Goal: Check status: Check status

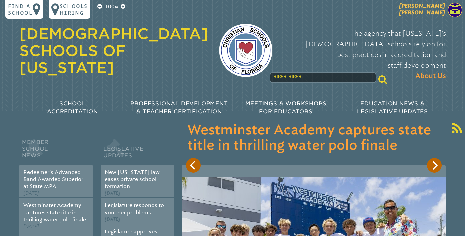
click at [439, 14] on span "[PERSON_NAME] [PERSON_NAME]" at bounding box center [422, 9] width 46 height 13
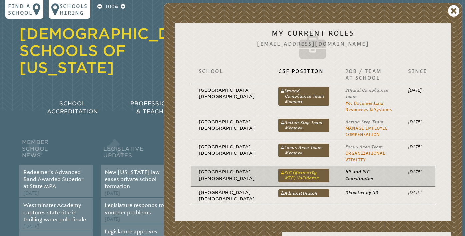
click at [282, 179] on link "PLC (formerly MIP) Validator" at bounding box center [304, 175] width 51 height 13
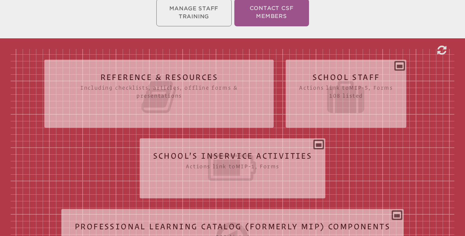
scroll to position [176, 0]
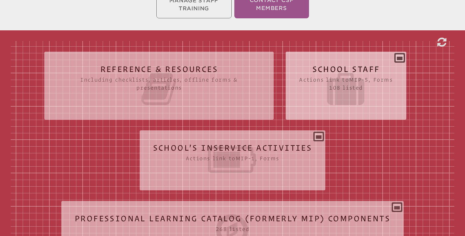
click at [347, 90] on icon at bounding box center [346, 88] width 94 height 37
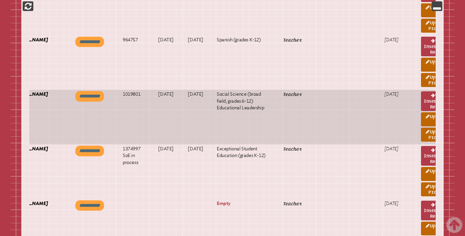
scroll to position [0, 37]
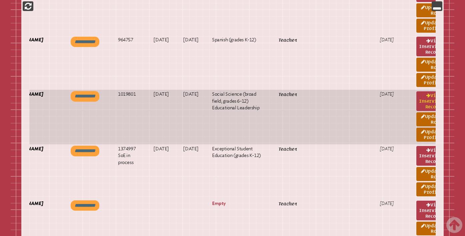
click at [418, 111] on link "View inservice record" at bounding box center [430, 101] width 27 height 20
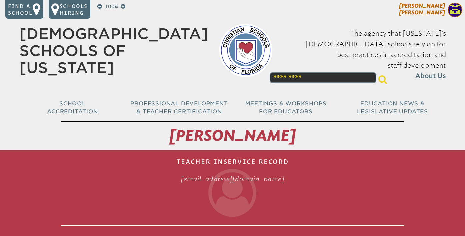
click at [441, 10] on span "[PERSON_NAME] [PERSON_NAME]" at bounding box center [422, 9] width 46 height 13
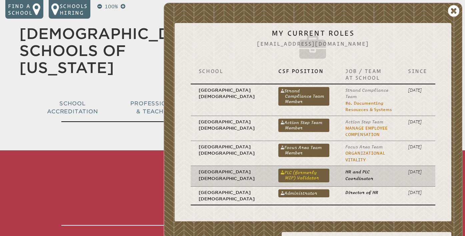
click at [288, 178] on link "PLC (formerly MIP) Validator" at bounding box center [304, 175] width 51 height 13
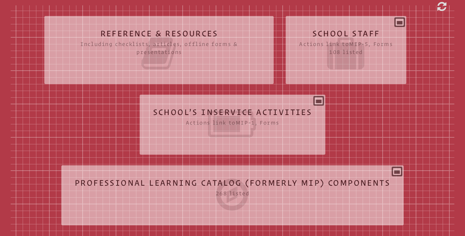
scroll to position [211, 0]
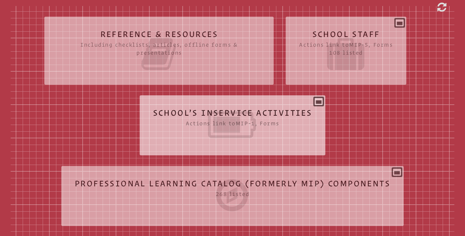
click at [232, 125] on icon at bounding box center [233, 124] width 160 height 37
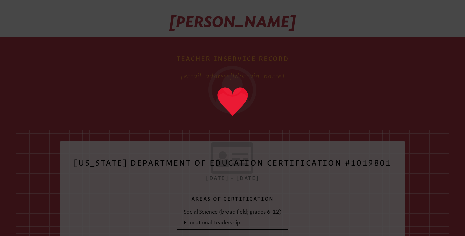
scroll to position [113, 0]
